Goal: Check status: Check status

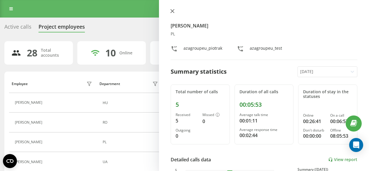
scroll to position [22, 0]
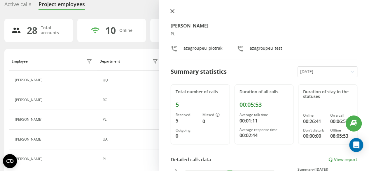
click at [174, 10] on icon at bounding box center [172, 11] width 4 height 4
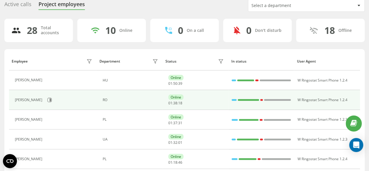
scroll to position [81, 0]
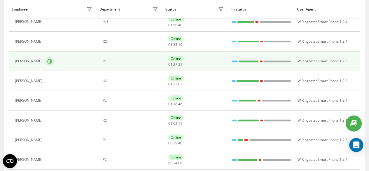
click at [54, 60] on button at bounding box center [49, 61] width 9 height 9
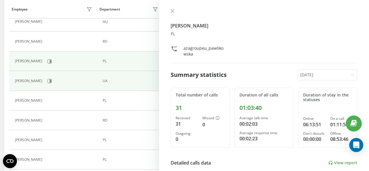
scroll to position [110, 0]
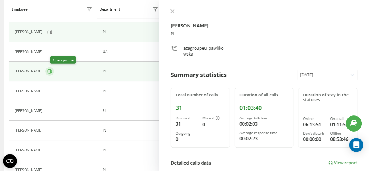
click at [51, 70] on icon at bounding box center [50, 71] width 1 height 3
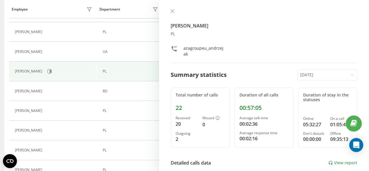
click at [48, 108] on button at bounding box center [48, 111] width 7 height 8
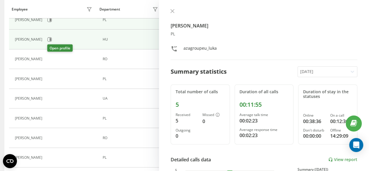
scroll to position [88, 0]
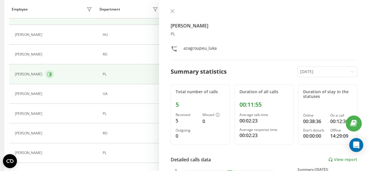
click at [52, 75] on icon at bounding box center [49, 74] width 5 height 5
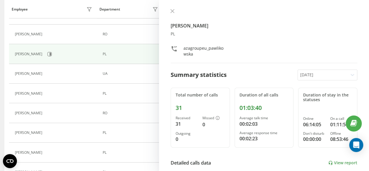
scroll to position [117, 0]
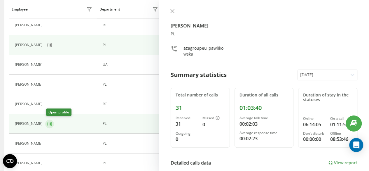
click at [51, 123] on icon at bounding box center [50, 123] width 1 height 3
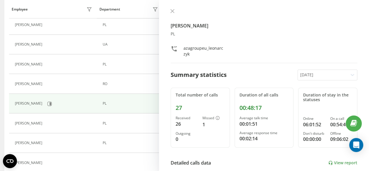
scroll to position [146, 0]
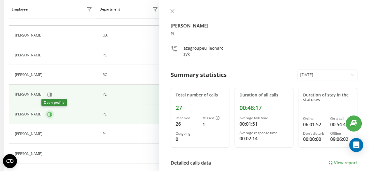
click at [49, 113] on button at bounding box center [49, 114] width 9 height 9
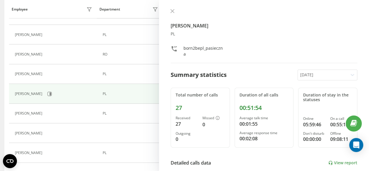
scroll to position [175, 0]
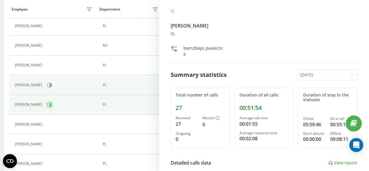
click at [48, 104] on icon at bounding box center [49, 104] width 5 height 5
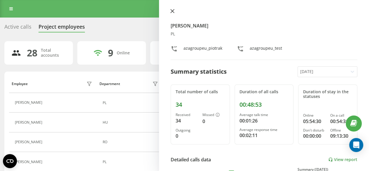
click at [174, 11] on icon at bounding box center [172, 11] width 4 height 4
